Goal: Information Seeking & Learning: Check status

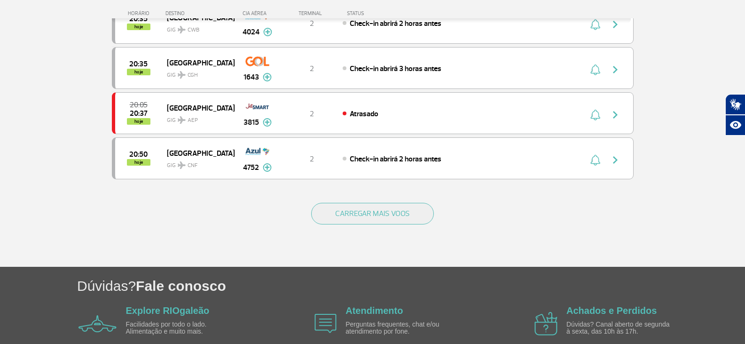
scroll to position [930, 0]
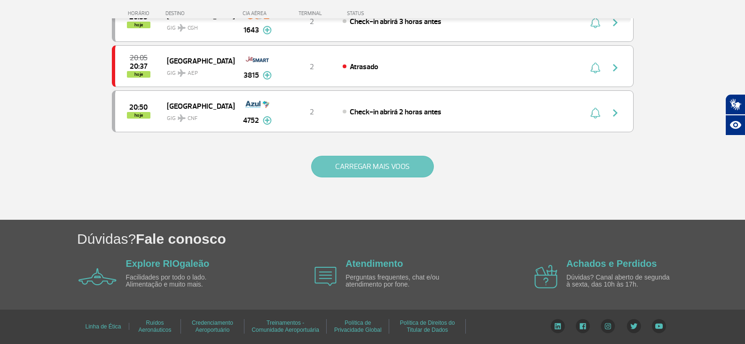
click at [364, 171] on button "CARREGAR MAIS VOOS" at bounding box center [372, 167] width 123 height 22
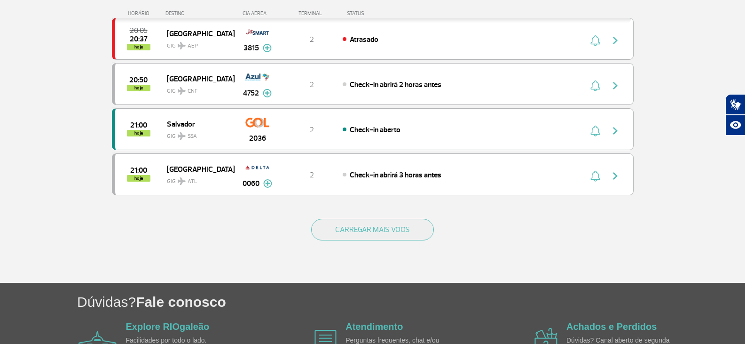
scroll to position [875, 0]
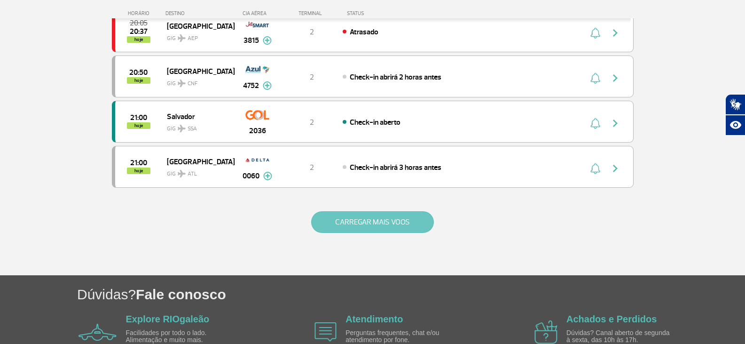
click at [367, 233] on button "CARREGAR MAIS VOOS" at bounding box center [372, 222] width 123 height 22
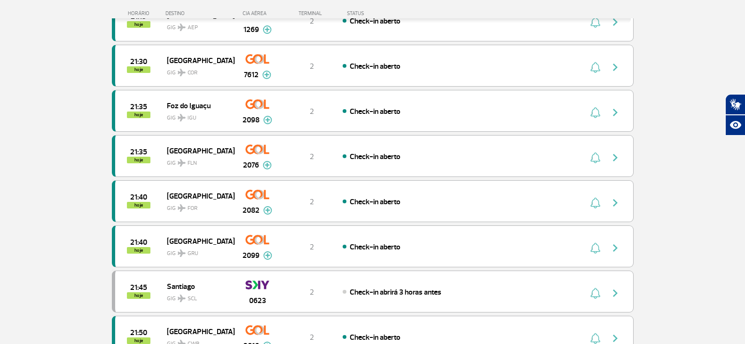
scroll to position [1157, 0]
